Goal: Task Accomplishment & Management: Use online tool/utility

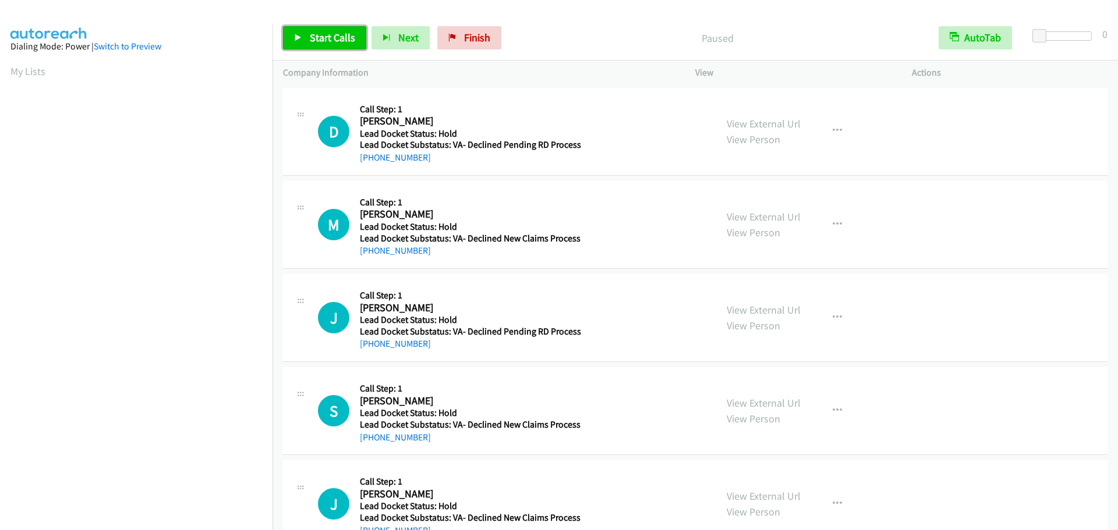
click at [320, 30] on link "Start Calls" at bounding box center [324, 37] width 83 height 23
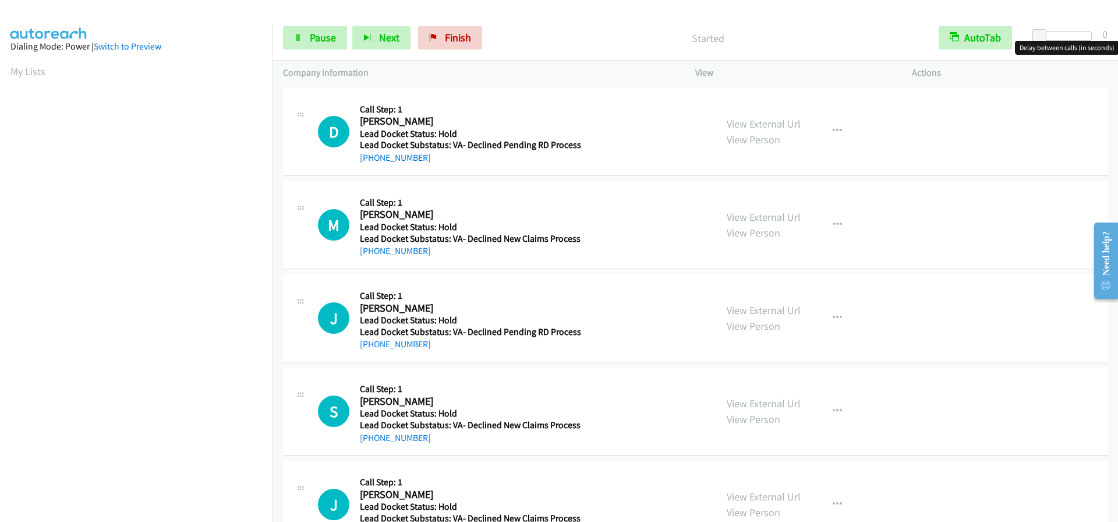
click at [1092, 37] on div at bounding box center [1065, 35] width 54 height 9
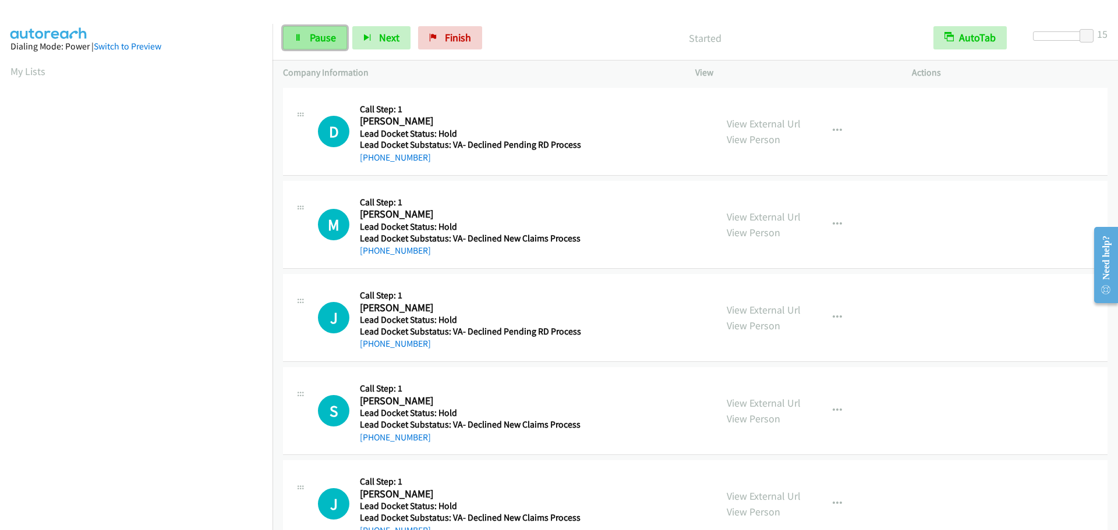
click at [316, 32] on span "Pause" at bounding box center [323, 37] width 26 height 13
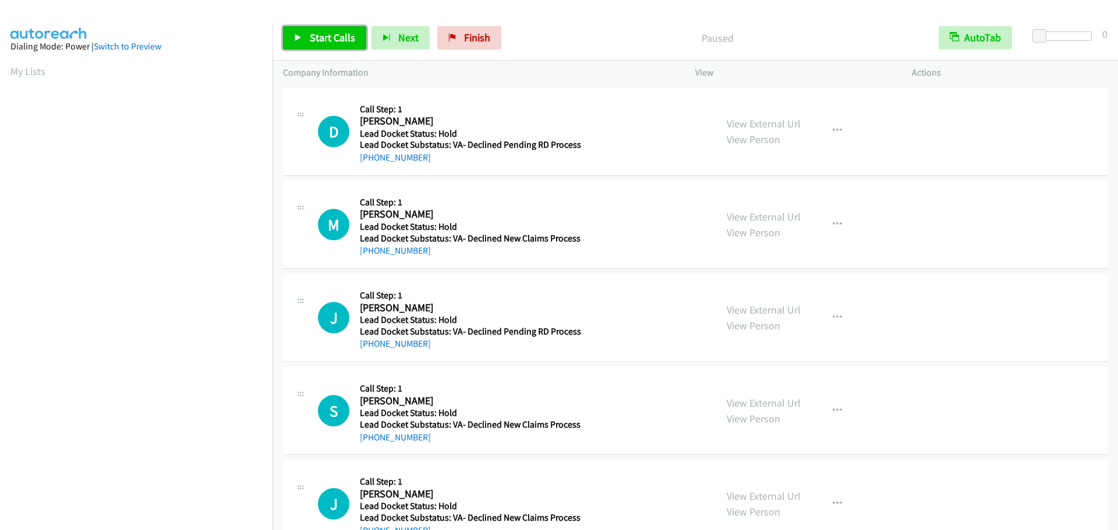
click at [323, 35] on span "Start Calls" at bounding box center [332, 37] width 45 height 13
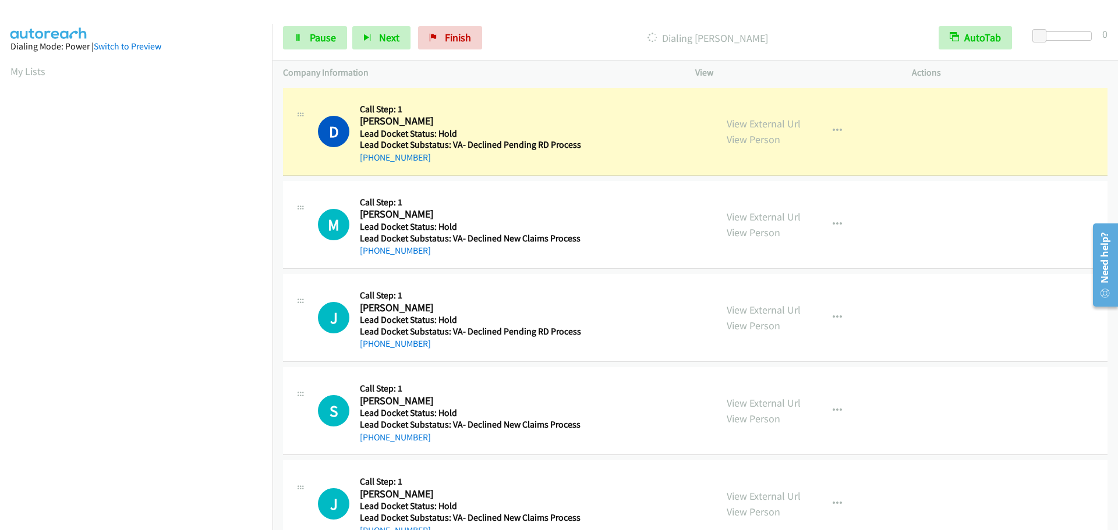
click at [1074, 31] on div "Start Calls Pause Next Finish Dialing [PERSON_NAME] AutoTab AutoTab 0" at bounding box center [694, 38] width 845 height 45
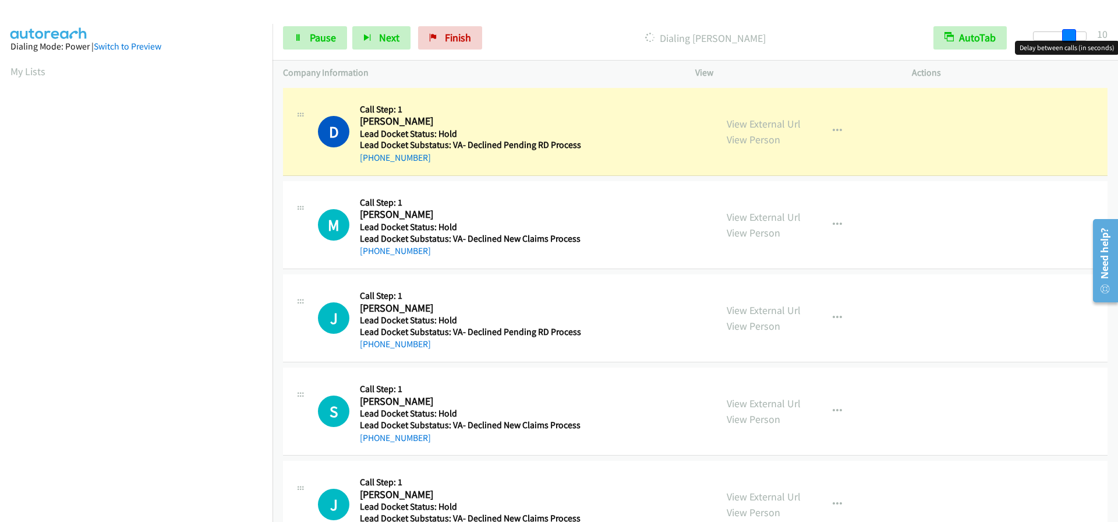
click at [1072, 33] on div at bounding box center [1060, 35] width 54 height 9
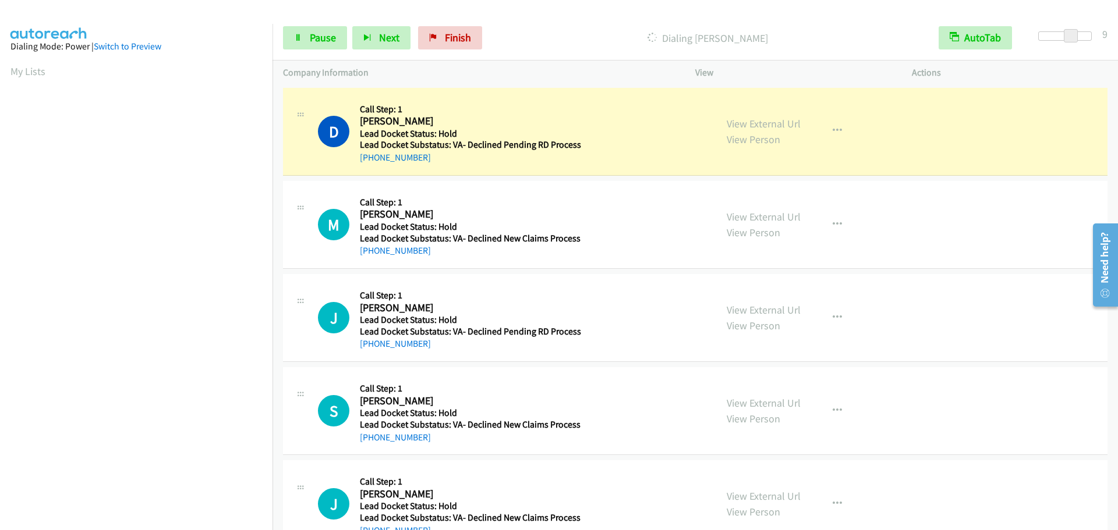
scroll to position [123, 0]
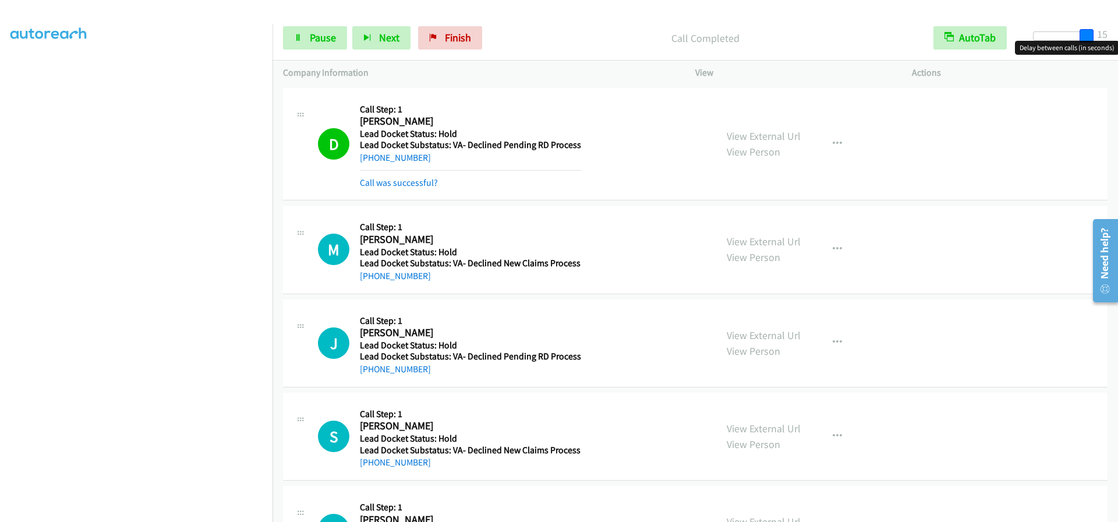
drag, startPoint x: 1068, startPoint y: 32, endPoint x: 1117, endPoint y: 33, distance: 49.5
click at [1117, 33] on div "Start Calls Pause Next Finish Call Completed AutoTab AutoTab 15" at bounding box center [694, 38] width 845 height 45
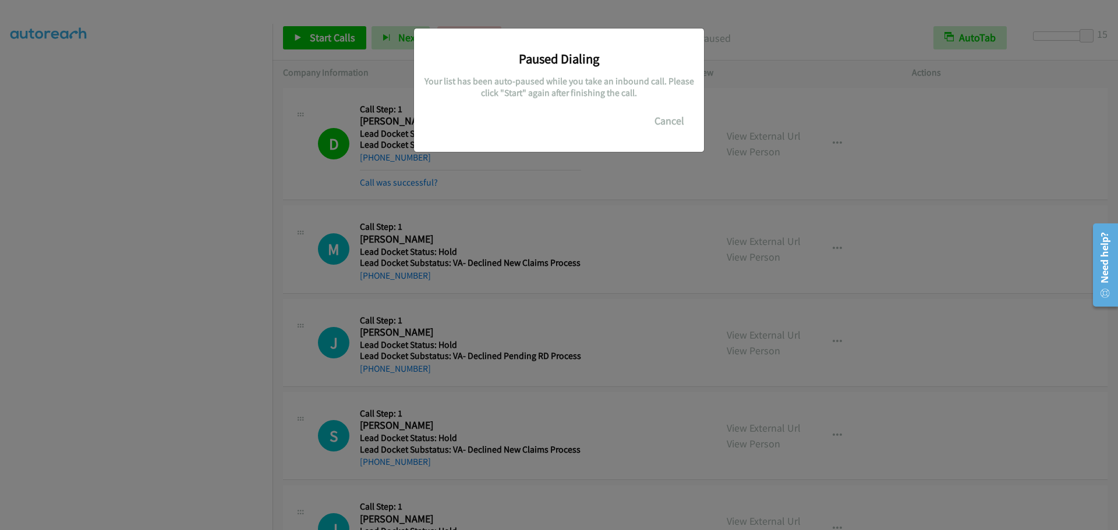
click at [96, 219] on div "Paused Dialing Your list has been auto-paused while you take an inbound call. P…" at bounding box center [559, 270] width 1118 height 520
click at [685, 126] on button "Cancel" at bounding box center [669, 120] width 52 height 23
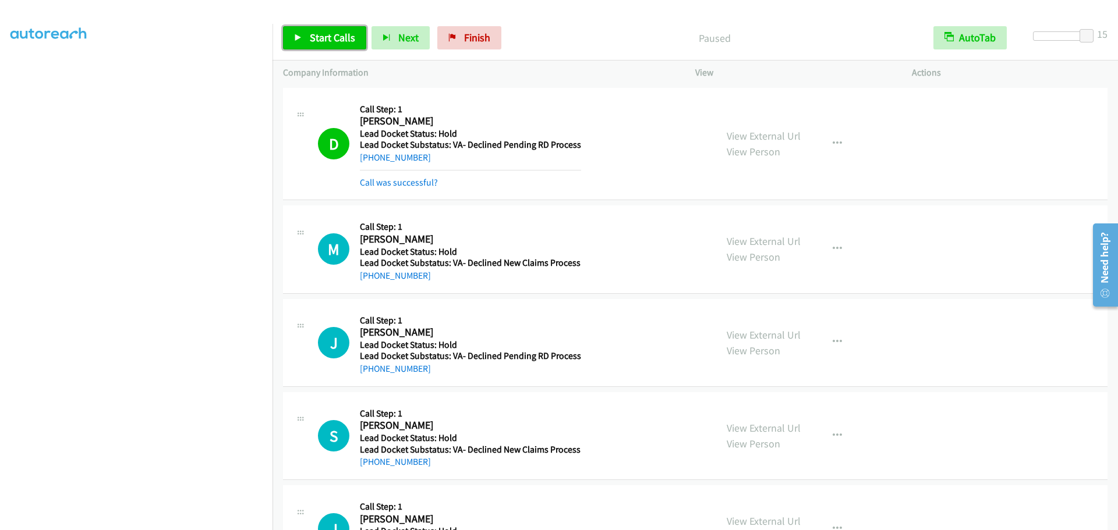
click at [307, 31] on link "Start Calls" at bounding box center [324, 37] width 83 height 23
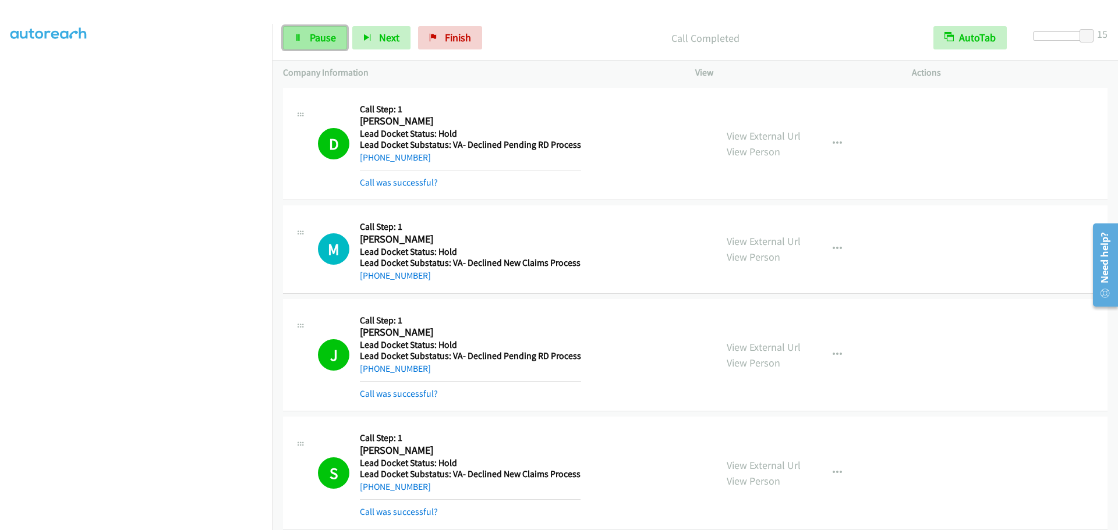
click at [316, 41] on span "Pause" at bounding box center [323, 37] width 26 height 13
click at [291, 41] on link "Start Calls" at bounding box center [324, 37] width 83 height 23
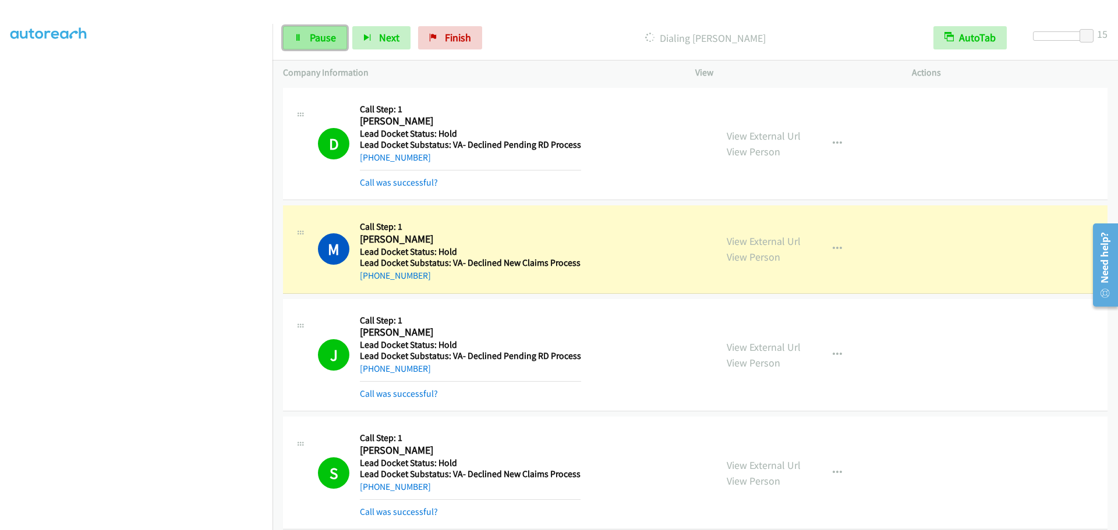
click at [320, 37] on span "Pause" at bounding box center [323, 37] width 26 height 13
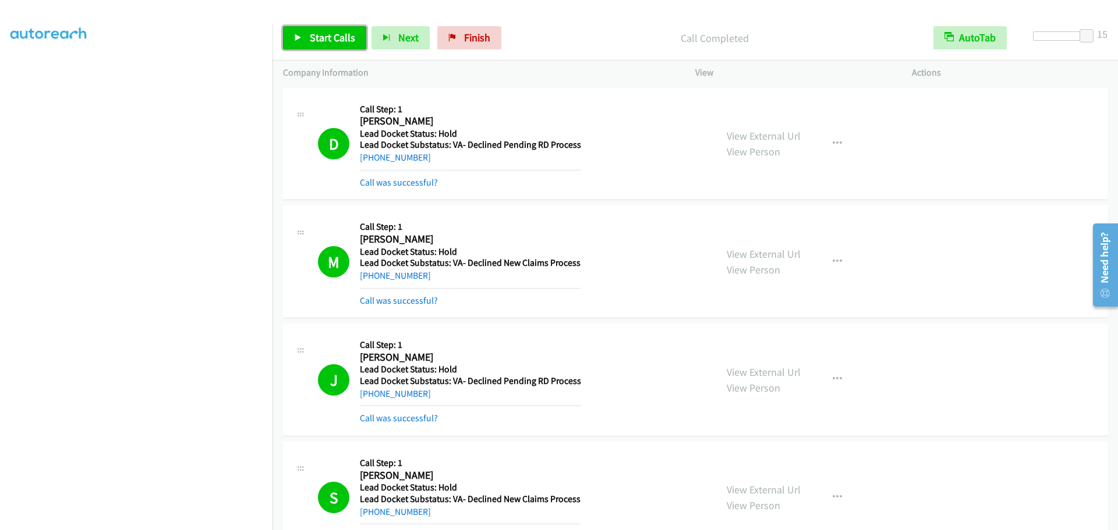
click at [307, 46] on link "Start Calls" at bounding box center [324, 37] width 83 height 23
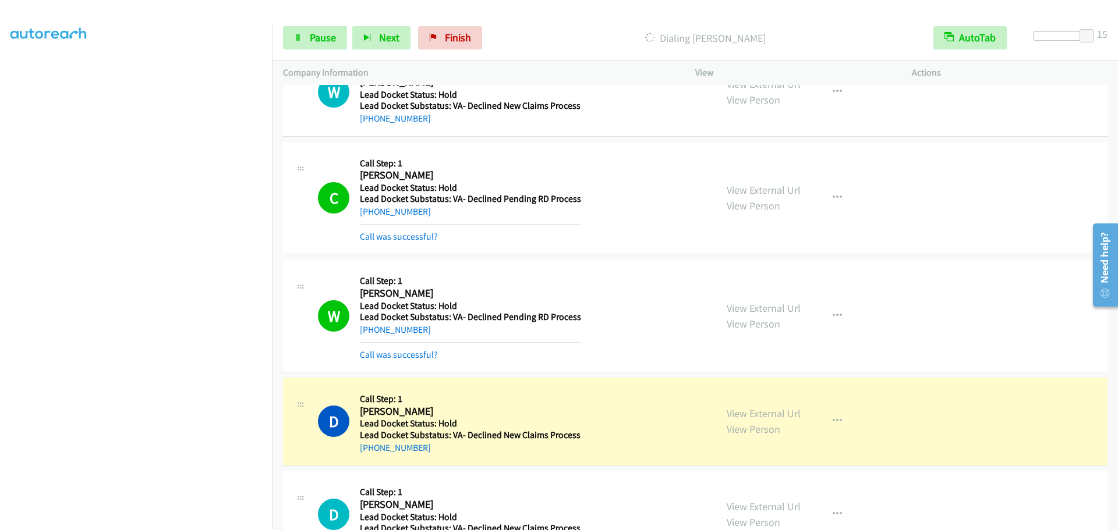
scroll to position [768, 0]
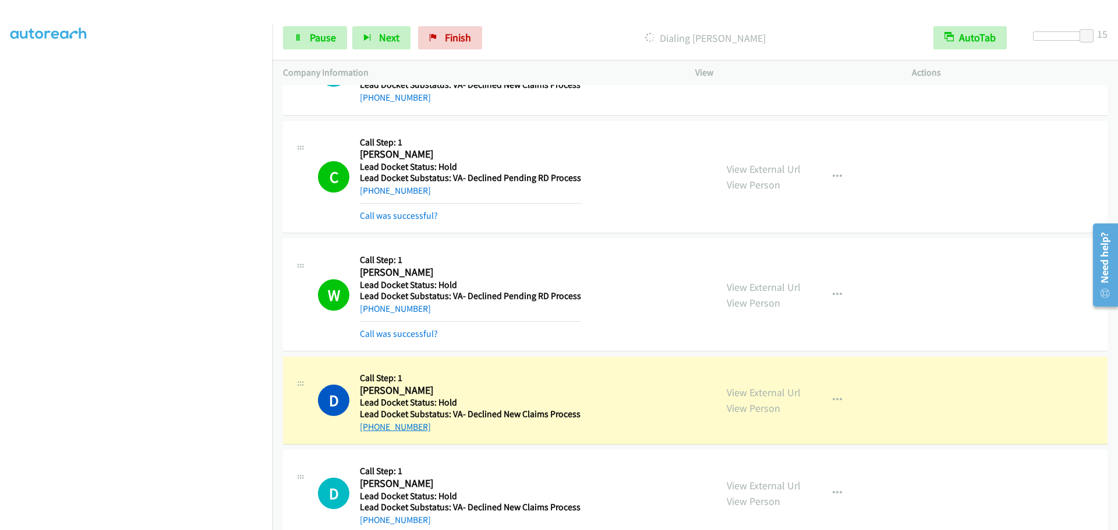
drag, startPoint x: 429, startPoint y: 433, endPoint x: 369, endPoint y: 431, distance: 60.0
click at [369, 431] on div "[PHONE_NUMBER]" at bounding box center [470, 427] width 221 height 14
copy link "[PHONE_NUMBER]"
click at [325, 44] on span "Pause" at bounding box center [323, 37] width 26 height 13
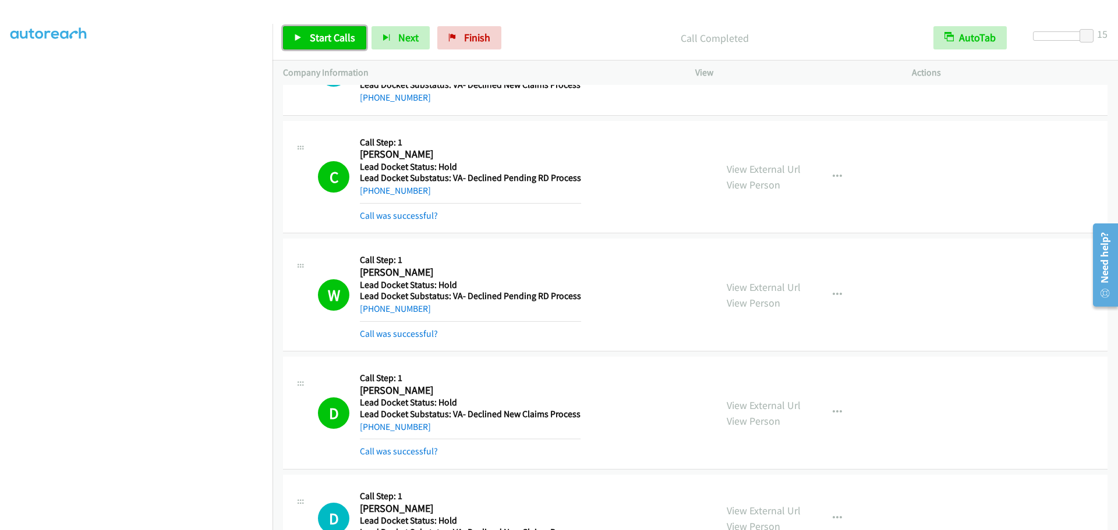
click at [314, 31] on span "Start Calls" at bounding box center [332, 37] width 45 height 13
click at [314, 26] on link "Pause" at bounding box center [315, 37] width 64 height 23
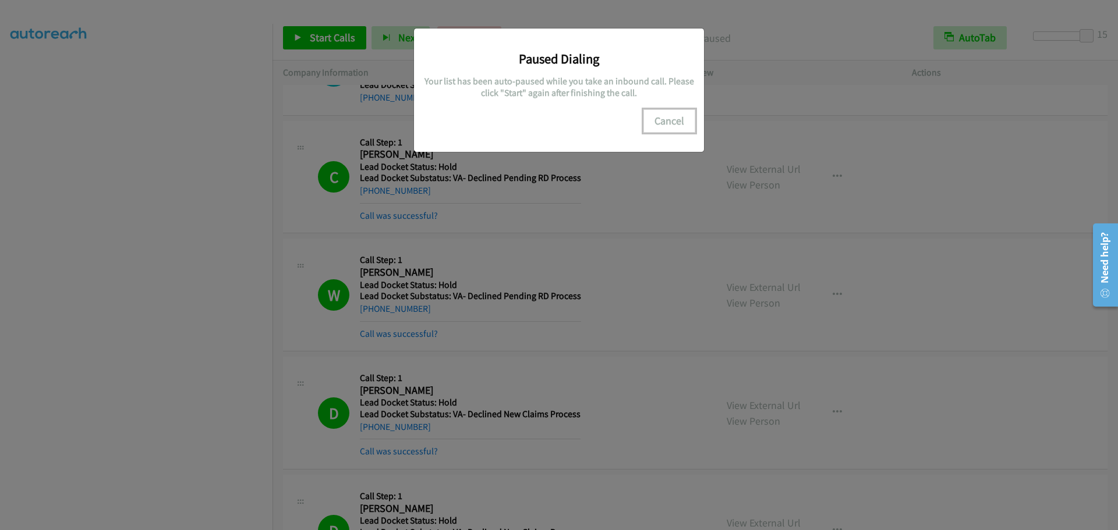
drag, startPoint x: 688, startPoint y: 122, endPoint x: 680, endPoint y: 119, distance: 8.5
click at [686, 122] on button "Cancel" at bounding box center [669, 120] width 52 height 23
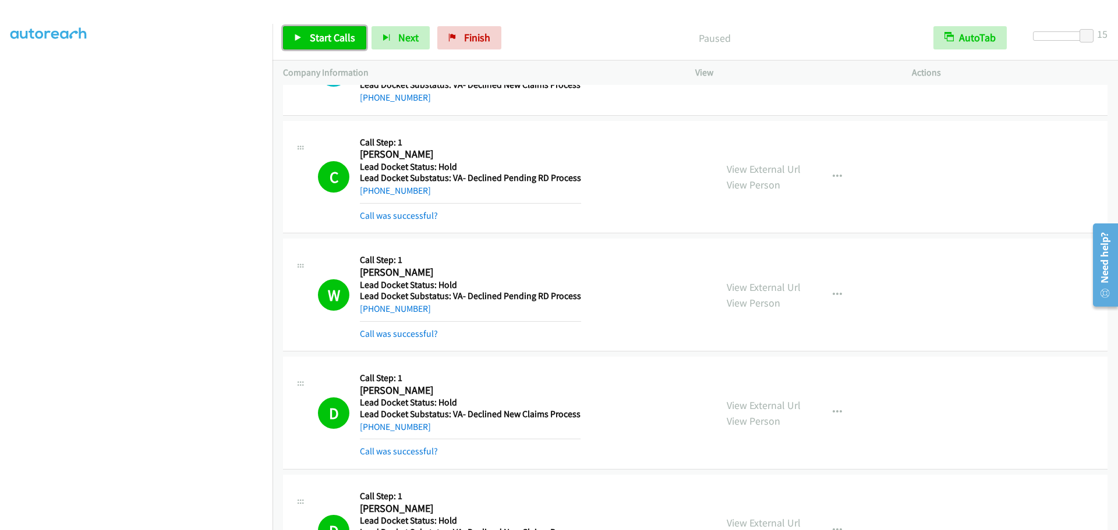
click at [316, 31] on span "Start Calls" at bounding box center [332, 37] width 45 height 13
